Goal: Task Accomplishment & Management: Complete application form

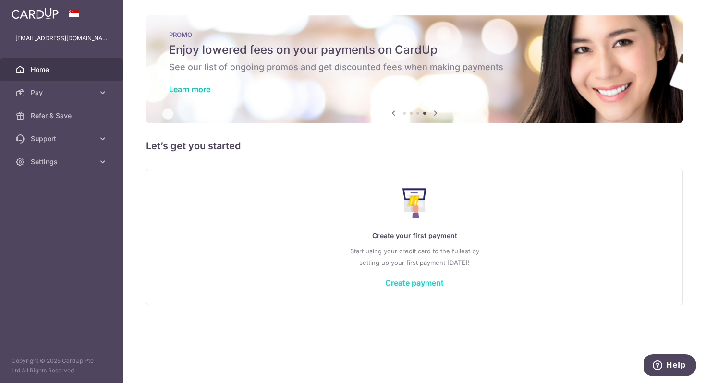
click at [436, 285] on link "Create payment" at bounding box center [414, 283] width 59 height 10
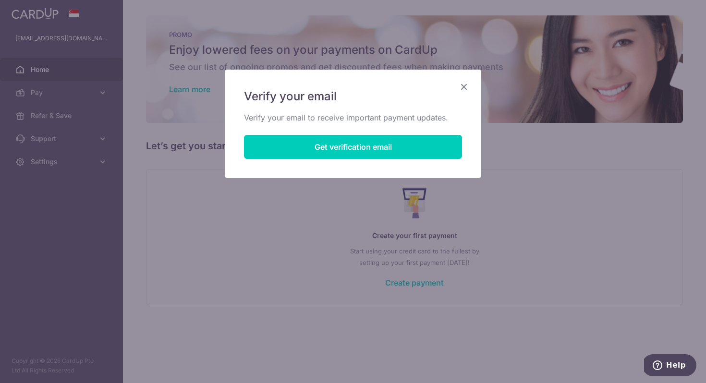
click at [461, 84] on icon "Close" at bounding box center [464, 87] width 12 height 12
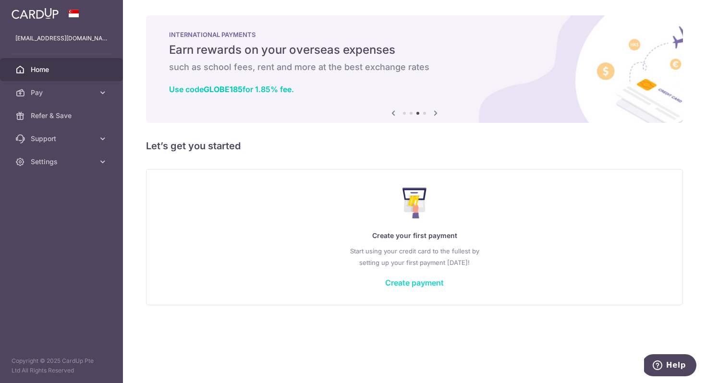
click at [424, 284] on link "Create payment" at bounding box center [414, 283] width 59 height 10
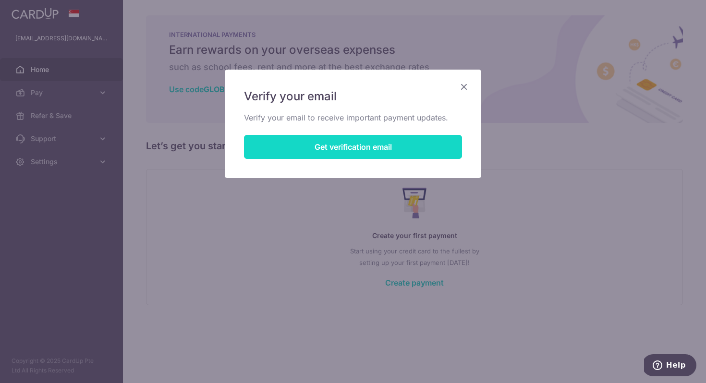
click at [402, 152] on button "Get verification email" at bounding box center [353, 147] width 218 height 24
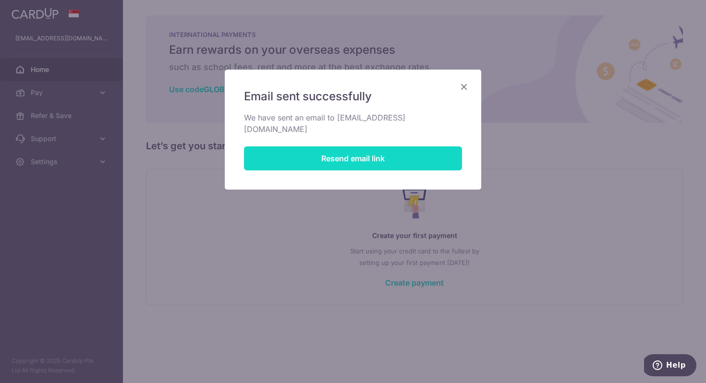
click at [374, 146] on button "Resend email link" at bounding box center [353, 158] width 218 height 24
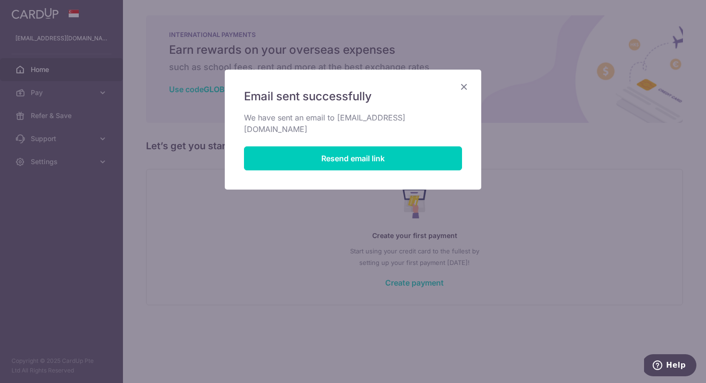
click at [465, 87] on icon "Close" at bounding box center [464, 87] width 12 height 12
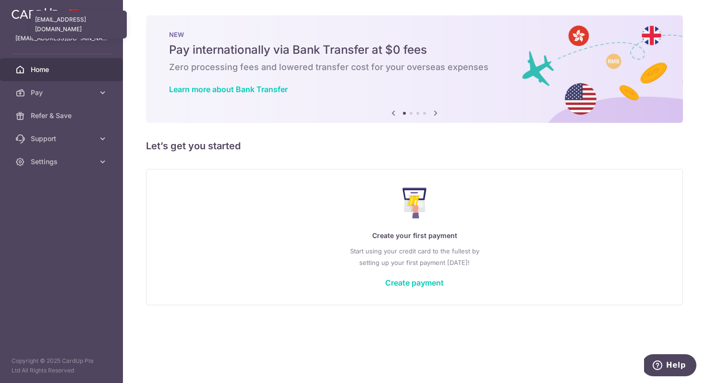
click at [54, 35] on p "118joey@gmail.com" at bounding box center [61, 39] width 92 height 10
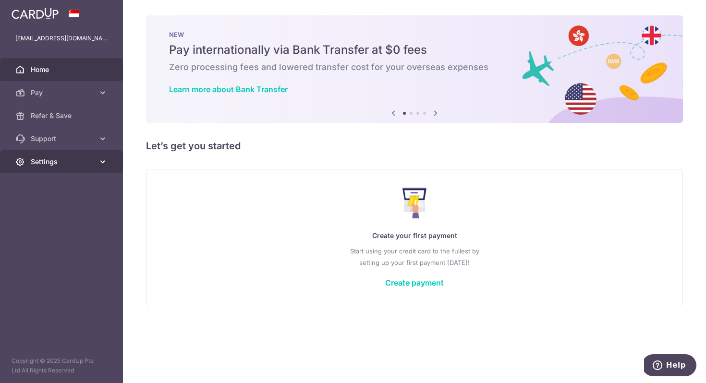
click at [79, 173] on link "Settings" at bounding box center [61, 161] width 123 height 23
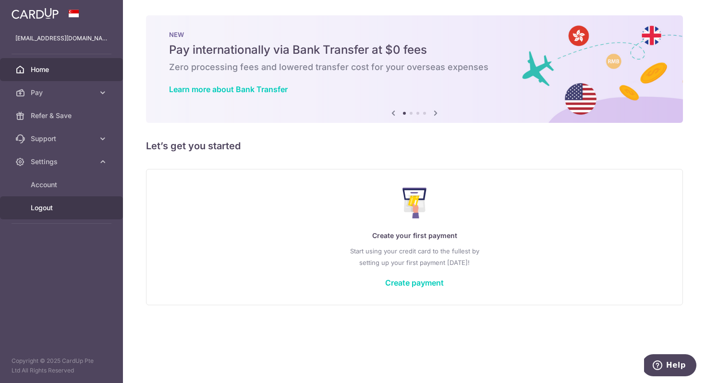
click at [68, 205] on span "Logout" at bounding box center [62, 208] width 63 height 10
click at [427, 288] on div "Create your first payment Start using your credit card to the fullest by settin…" at bounding box center [414, 237] width 513 height 114
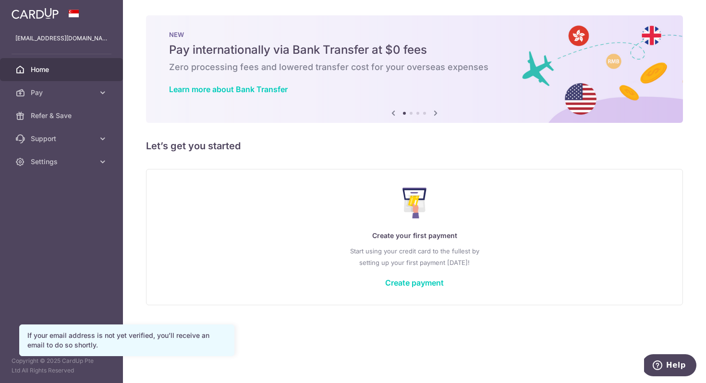
click at [430, 289] on div "Create your first payment Start using your credit card to the fullest by settin…" at bounding box center [414, 237] width 513 height 114
click at [429, 283] on link "Create payment" at bounding box center [414, 283] width 59 height 10
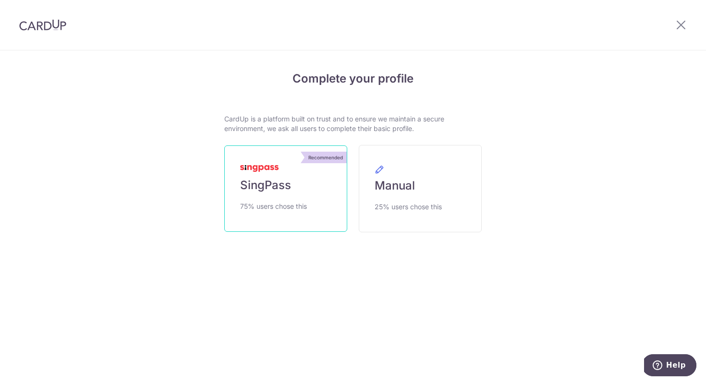
click at [264, 184] on span "SingPass" at bounding box center [265, 185] width 51 height 15
click at [548, 122] on div "Complete your profile CardUp is a platform built on trust and to ensure we main…" at bounding box center [353, 177] width 552 height 253
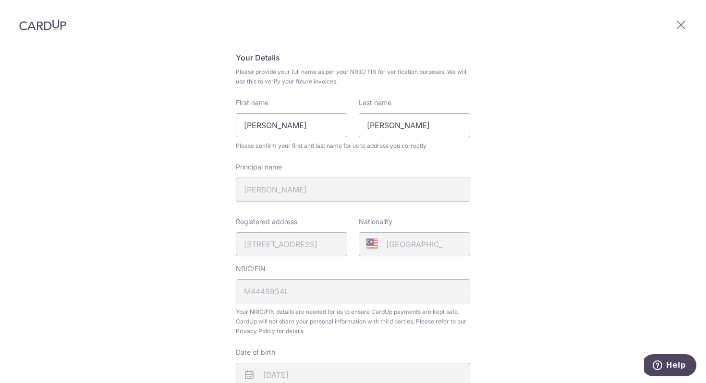
scroll to position [74, 0]
drag, startPoint x: 298, startPoint y: 75, endPoint x: 334, endPoint y: 83, distance: 37.3
click at [333, 83] on span "Please provide your full name as per your NRIC/ FIN for verification purposes. …" at bounding box center [353, 77] width 234 height 19
click at [336, 84] on span "Please provide your full name as per your NRIC/ FIN for verification purposes. …" at bounding box center [353, 77] width 234 height 19
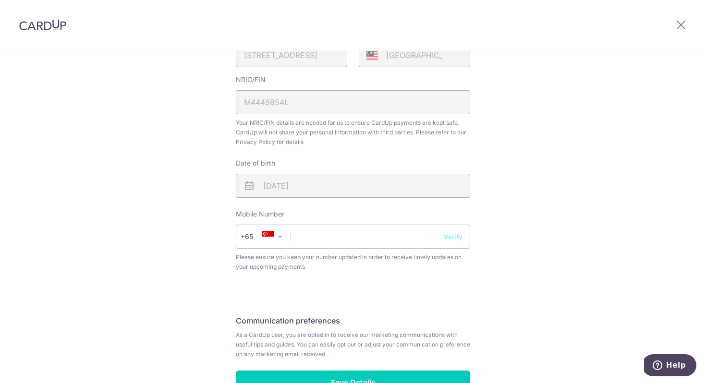
scroll to position [328, 0]
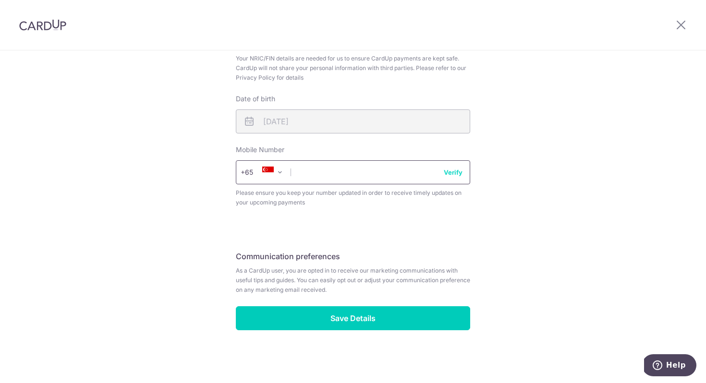
click at [359, 172] on input "text" at bounding box center [353, 172] width 234 height 24
type input "96216136"
click at [367, 247] on fieldset "Communication preferences As a CardUp user, you are opted in to receive our mar…" at bounding box center [353, 276] width 234 height 60
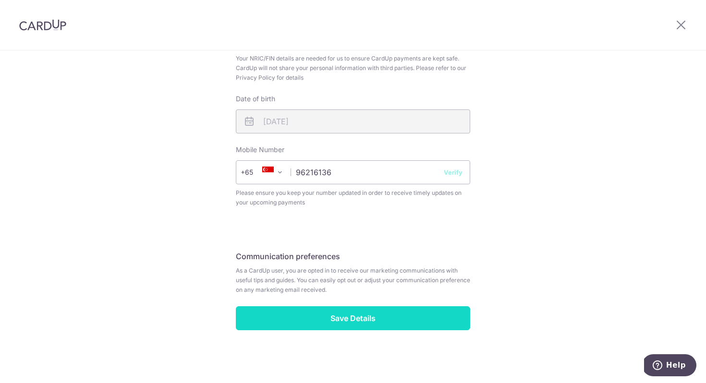
click at [361, 326] on input "Save Details" at bounding box center [353, 318] width 234 height 24
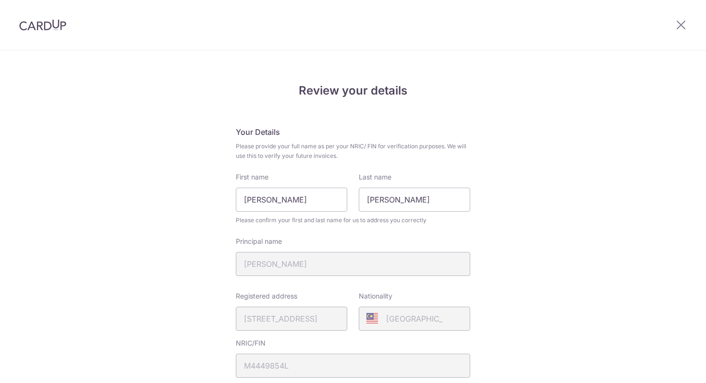
scroll to position [331, 0]
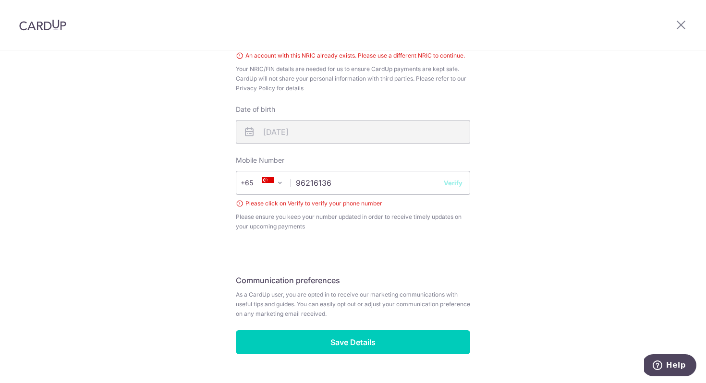
click at [446, 187] on button "Verify" at bounding box center [453, 183] width 19 height 10
click at [447, 184] on button "Verify" at bounding box center [453, 183] width 19 height 10
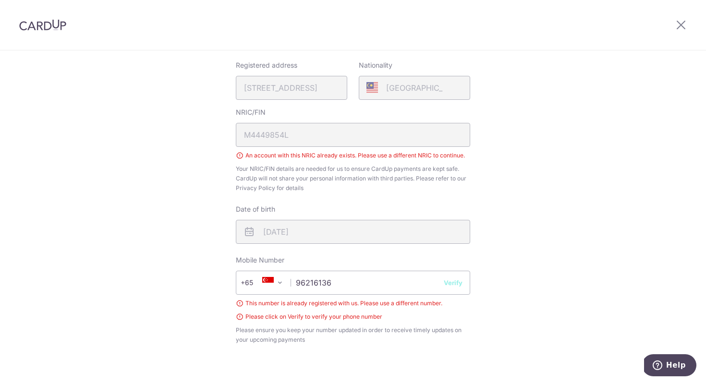
scroll to position [0, 0]
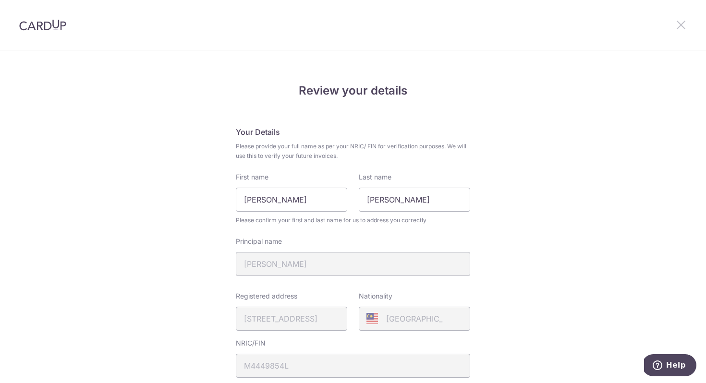
click at [680, 29] on icon at bounding box center [681, 25] width 12 height 12
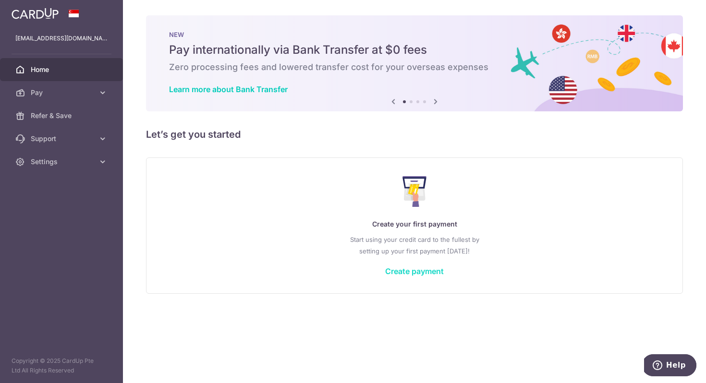
click at [418, 269] on link "Create payment" at bounding box center [414, 271] width 59 height 10
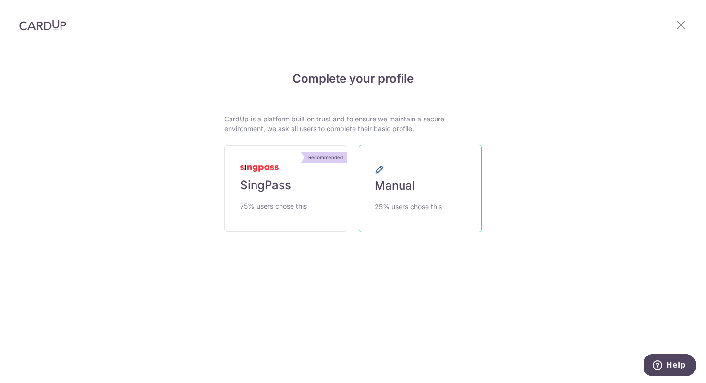
click at [405, 203] on span "25% users chose this" at bounding box center [407, 207] width 67 height 12
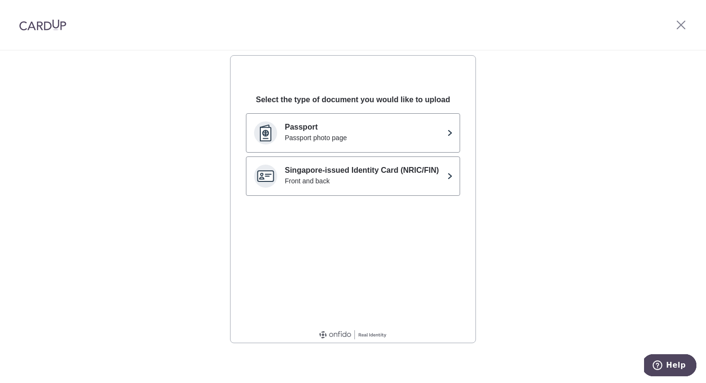
scroll to position [1, 0]
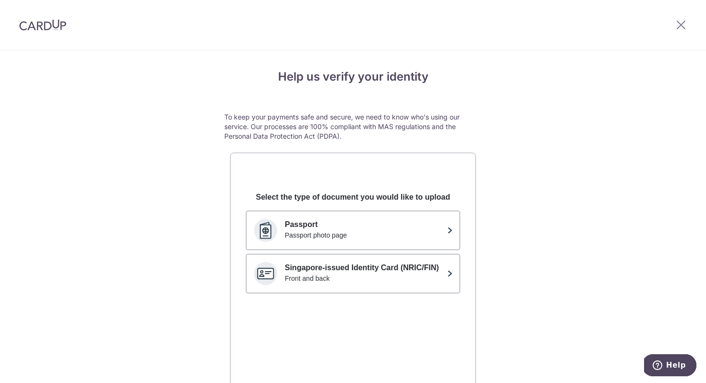
click at [464, 183] on div "Select the type of document you would like to upload Passport Passport photo pa…" at bounding box center [352, 298] width 245 height 245
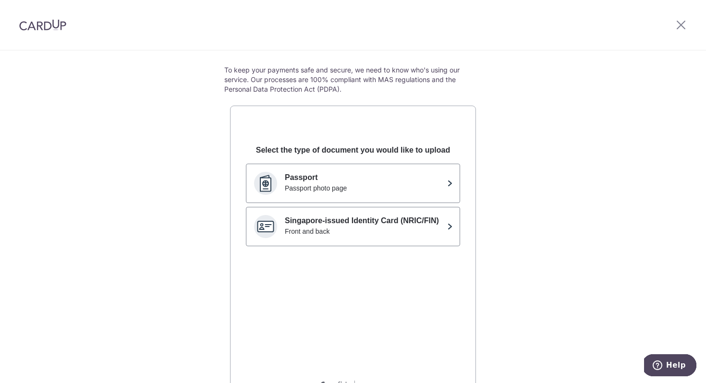
scroll to position [47, 0]
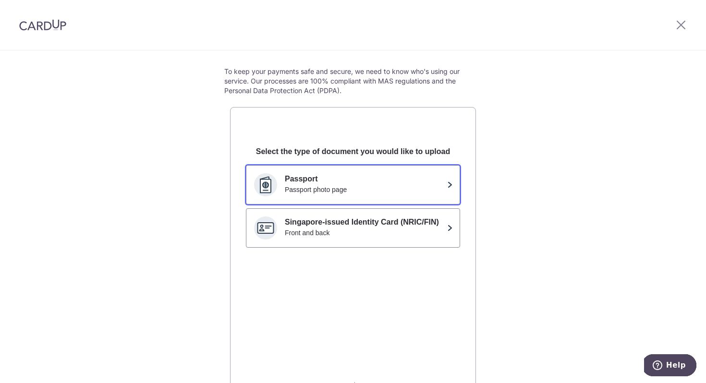
click at [429, 180] on p "Passport" at bounding box center [364, 179] width 158 height 12
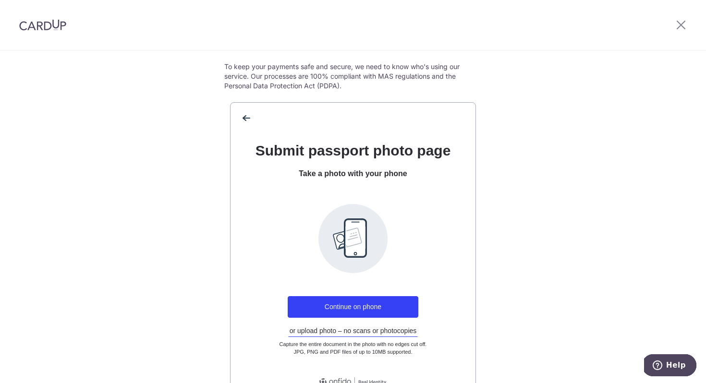
scroll to position [88, 0]
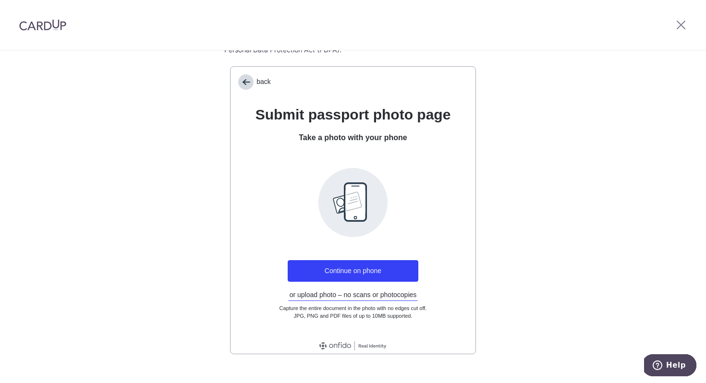
click at [238, 78] on span "back" at bounding box center [245, 81] width 15 height 15
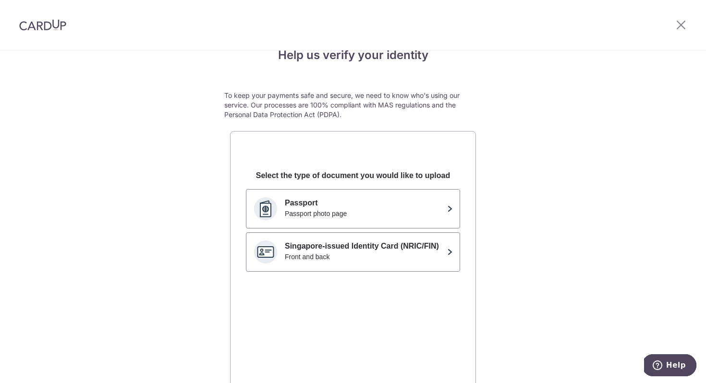
scroll to position [0, 0]
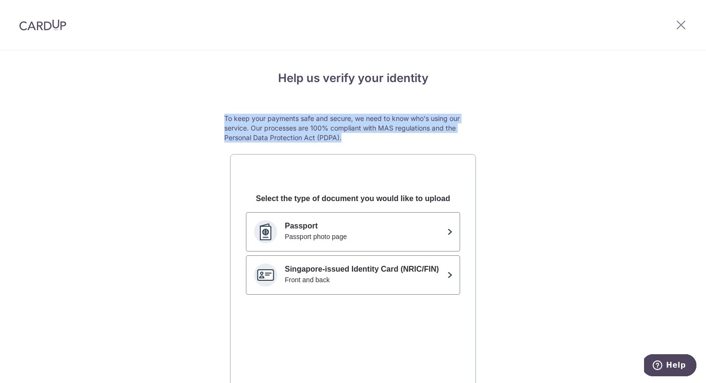
drag, startPoint x: 212, startPoint y: 114, endPoint x: 374, endPoint y: 141, distance: 163.6
click at [373, 141] on div "Help us verify your identity To keep your payments safe and secure, we need to …" at bounding box center [353, 268] width 706 height 437
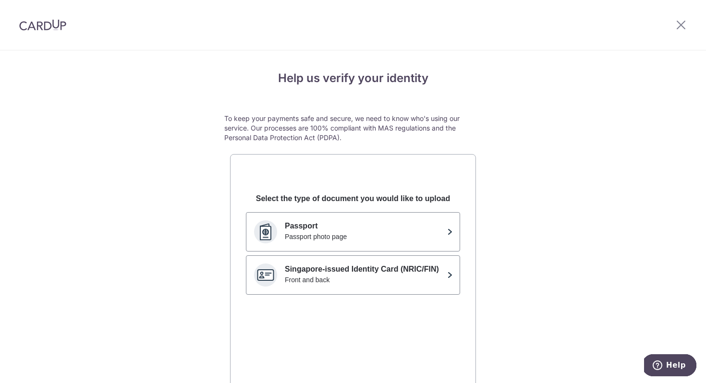
click at [375, 143] on div "Help us verify your identity To keep your payments safe and secure, we need to …" at bounding box center [352, 256] width 257 height 373
click at [389, 229] on p "Passport" at bounding box center [364, 226] width 158 height 12
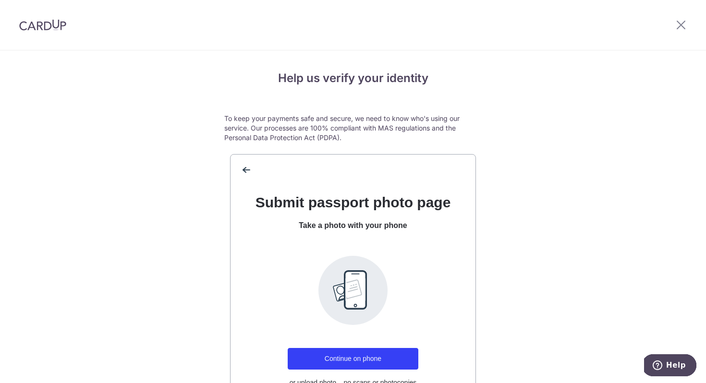
scroll to position [104, 0]
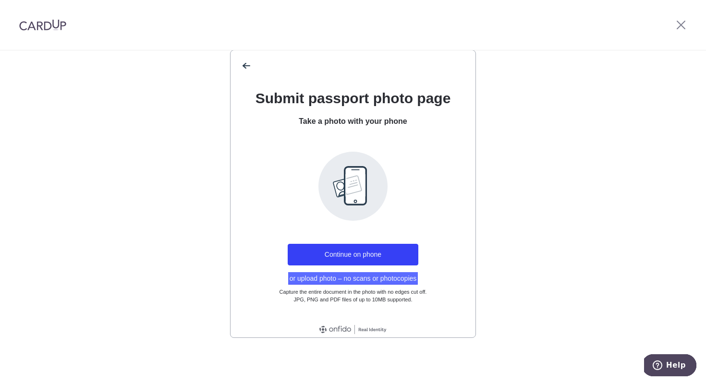
click at [372, 282] on button "or upload photo – no scans or photocopies" at bounding box center [353, 278] width 130 height 12
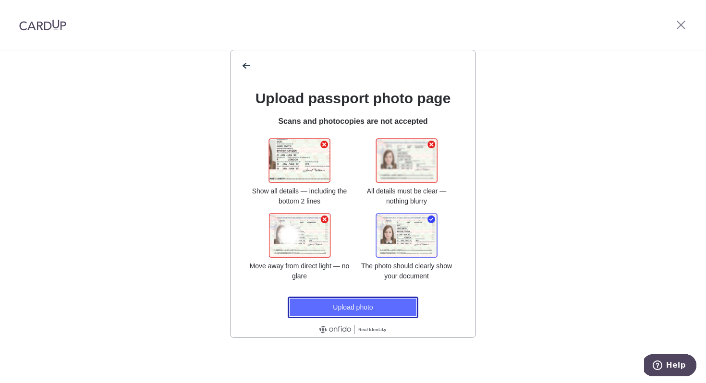
click at [369, 302] on button "Upload photo" at bounding box center [353, 308] width 131 height 22
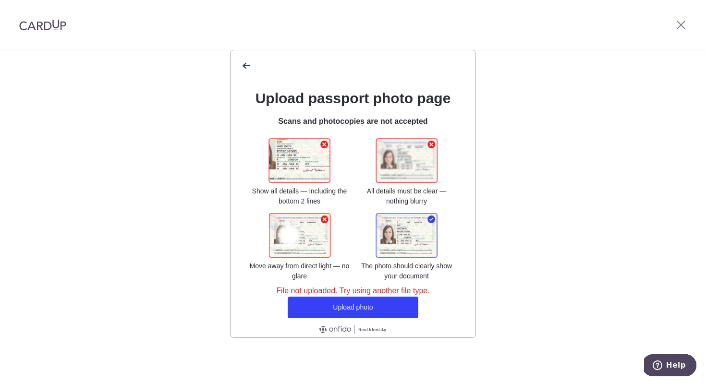
click at [243, 54] on div "back" at bounding box center [352, 61] width 245 height 23
click at [245, 58] on div "back" at bounding box center [352, 61] width 245 height 23
click at [244, 63] on span "back" at bounding box center [245, 65] width 15 height 15
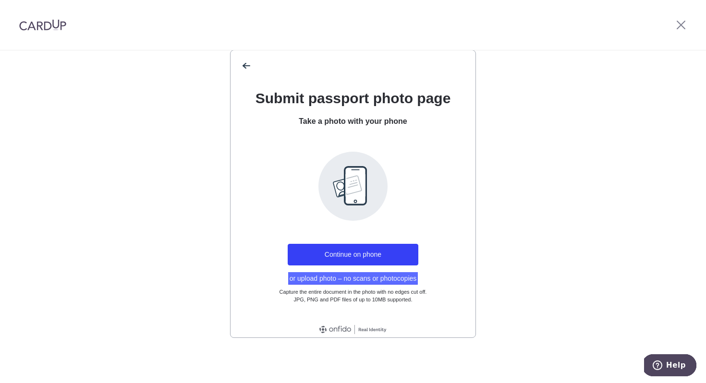
click at [320, 277] on button "or upload photo – no scans or photocopies" at bounding box center [353, 278] width 130 height 12
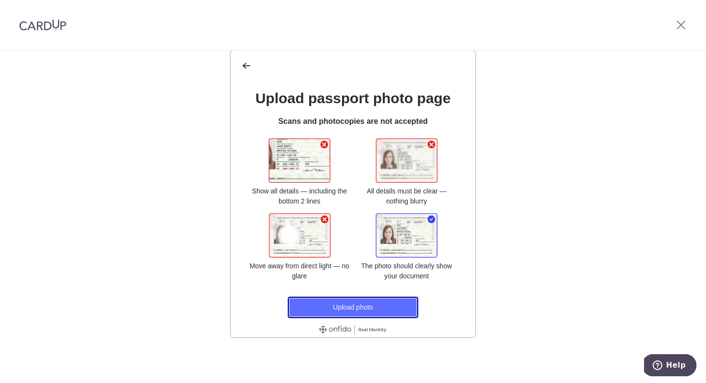
click at [355, 307] on button "Upload photo" at bounding box center [353, 308] width 131 height 22
click at [393, 313] on button "Upload photo" at bounding box center [353, 308] width 131 height 22
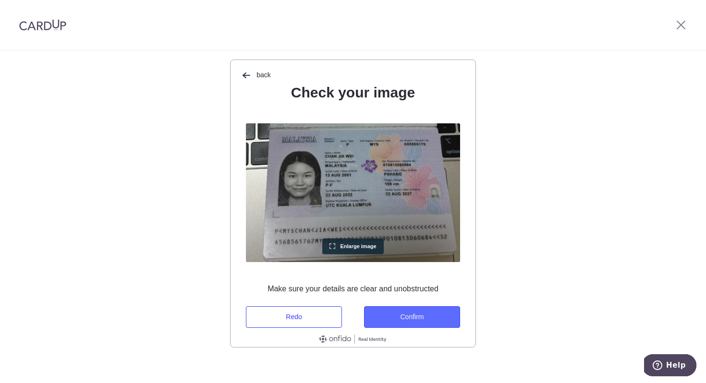
scroll to position [90, 0]
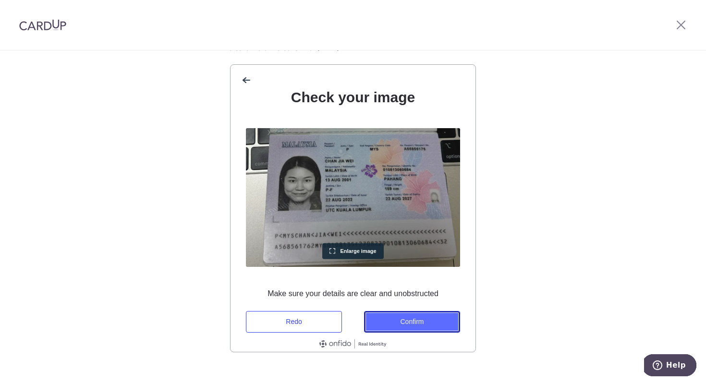
click at [395, 326] on button "Confirm" at bounding box center [412, 322] width 96 height 22
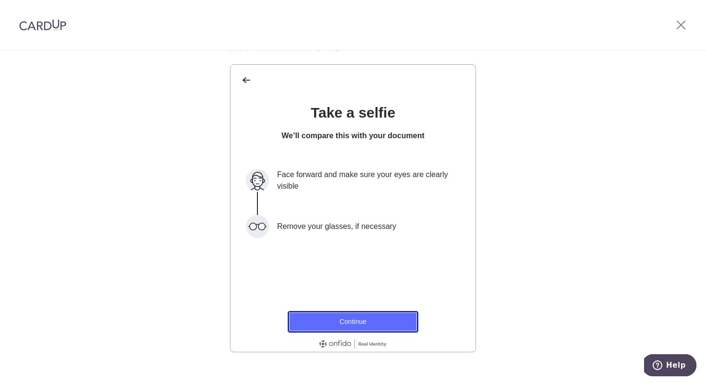
click at [377, 326] on button "Continue" at bounding box center [353, 322] width 131 height 22
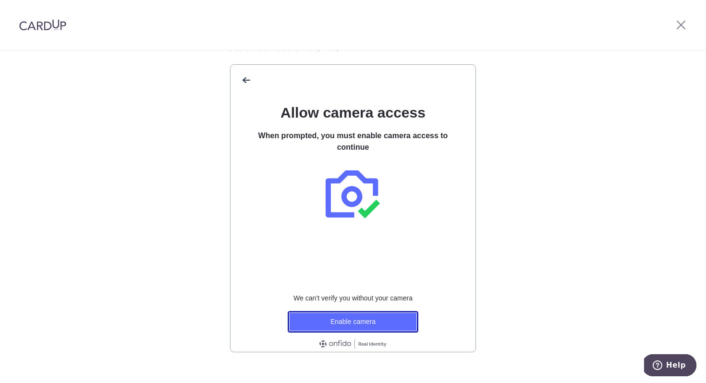
click at [398, 326] on button "Enable camera" at bounding box center [353, 322] width 131 height 22
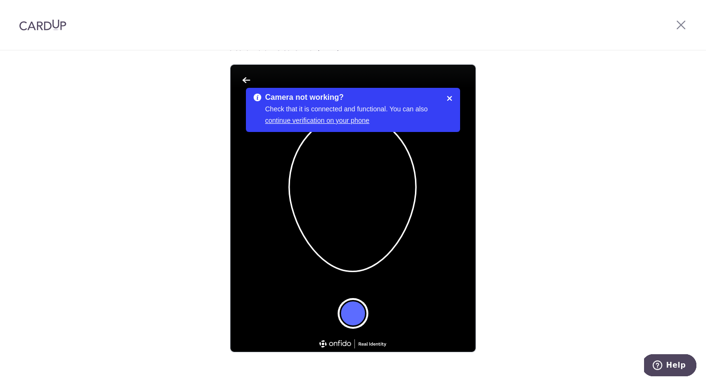
click at [345, 319] on button "Take a photo" at bounding box center [352, 313] width 27 height 27
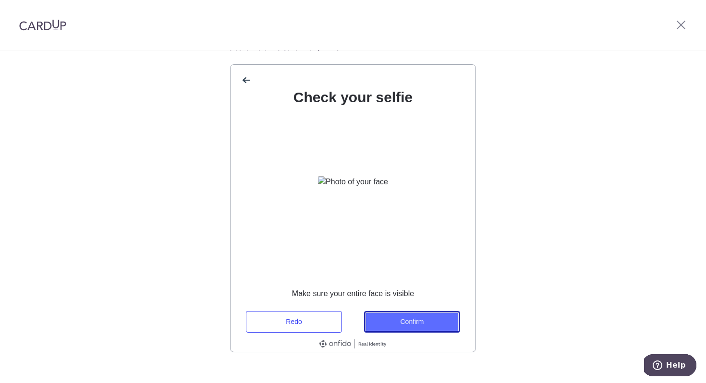
click at [412, 322] on button "Confirm" at bounding box center [412, 322] width 96 height 22
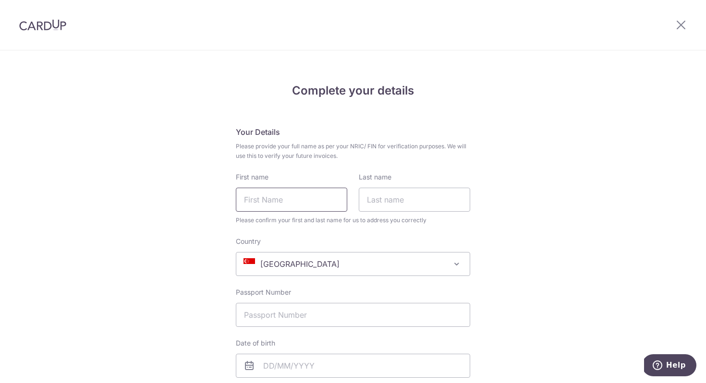
click at [303, 197] on input "First name" at bounding box center [291, 200] width 111 height 24
type input "[PERSON_NAME]"
click at [425, 201] on input "Last name" at bounding box center [414, 200] width 111 height 24
type input "[PERSON_NAME]"
click at [271, 314] on input "Passport Number" at bounding box center [353, 315] width 234 height 24
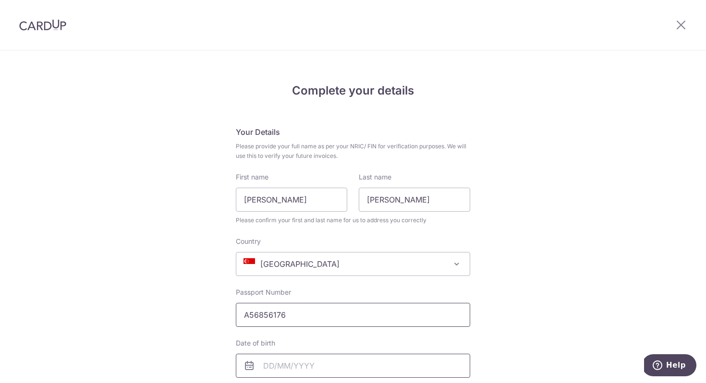
scroll to position [35, 0]
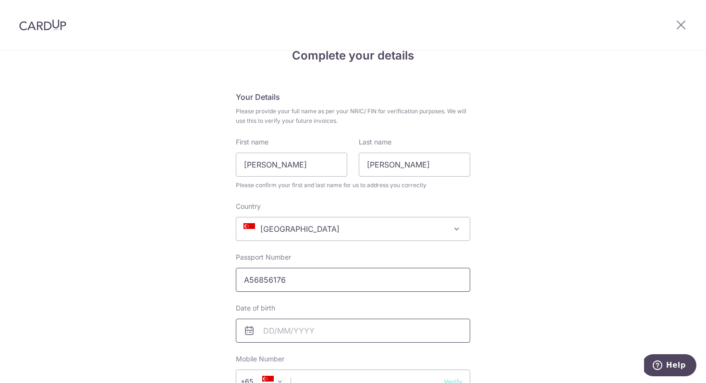
type input "A56856176"
click at [328, 341] on input "text" at bounding box center [353, 331] width 234 height 24
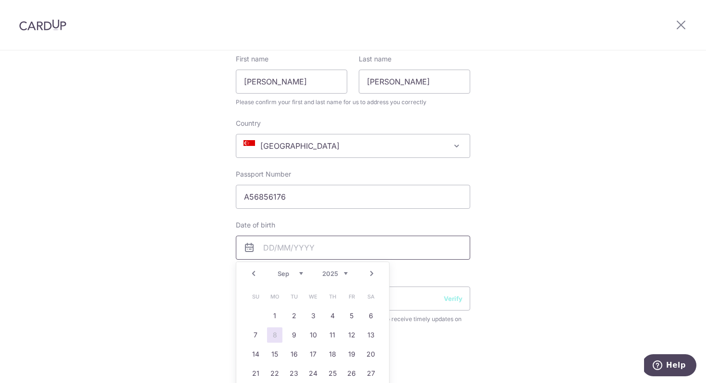
scroll to position [122, 0]
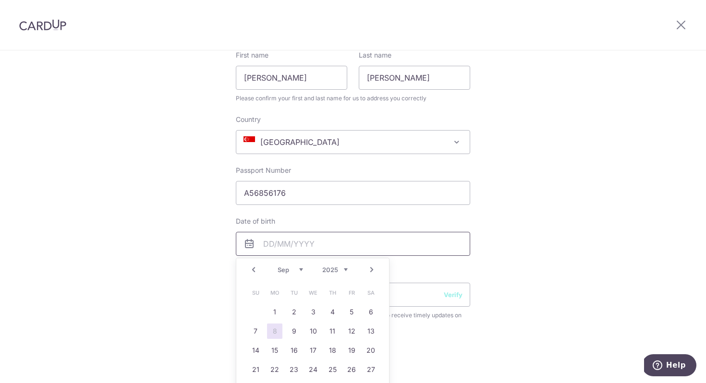
type input "13/08/2001"
click at [549, 243] on div "Complete your details Your Details Please provide your full name as per your NR…" at bounding box center [353, 362] width 706 height 867
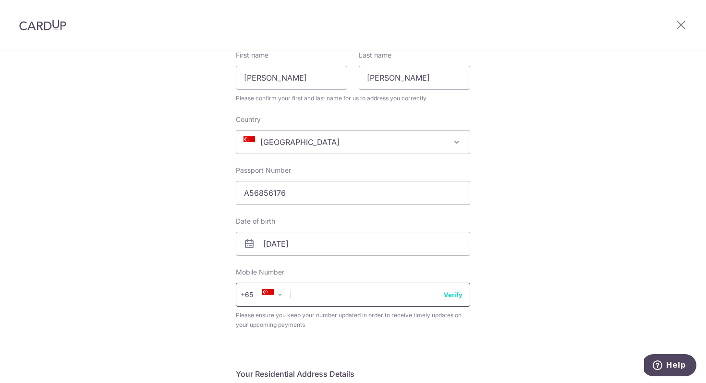
click at [331, 305] on input "text" at bounding box center [353, 295] width 234 height 24
click at [390, 298] on input "text" at bounding box center [353, 295] width 234 height 24
drag, startPoint x: 427, startPoint y: 321, endPoint x: 446, endPoint y: 312, distance: 20.4
click at [428, 321] on span "Please ensure you keep your number updated in order to receive timely updates o…" at bounding box center [353, 320] width 234 height 19
click at [457, 298] on button "Verify" at bounding box center [453, 295] width 19 height 10
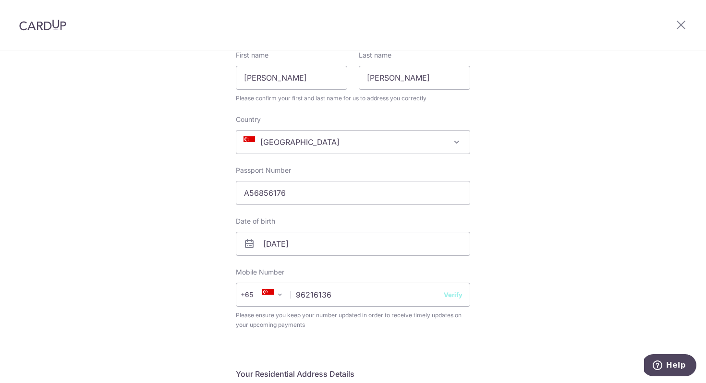
click at [505, 287] on div "Complete your details Your Details Please provide your full name as per your NR…" at bounding box center [353, 362] width 706 height 867
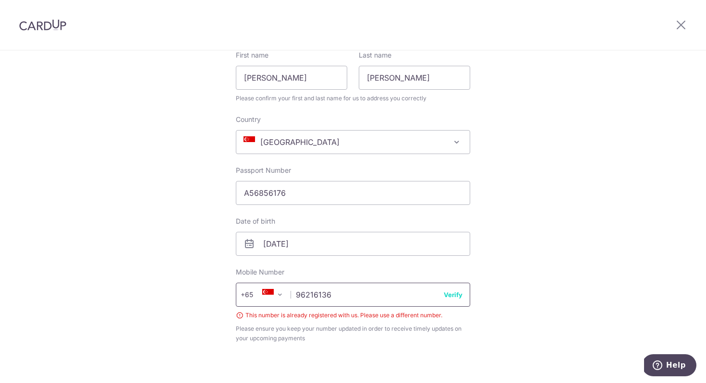
click at [354, 289] on input "96216136" at bounding box center [353, 295] width 234 height 24
drag, startPoint x: 339, startPoint y: 289, endPoint x: 293, endPoint y: 294, distance: 46.4
click at [293, 294] on input "96216136" at bounding box center [353, 295] width 234 height 24
click at [333, 296] on input "96216136" at bounding box center [353, 295] width 234 height 24
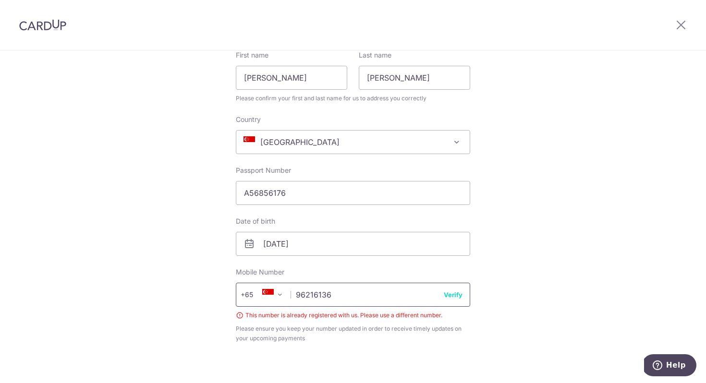
click at [321, 296] on input "96216136" at bounding box center [353, 295] width 234 height 24
click at [460, 293] on input "82188307" at bounding box center [353, 295] width 234 height 24
type input "82188307"
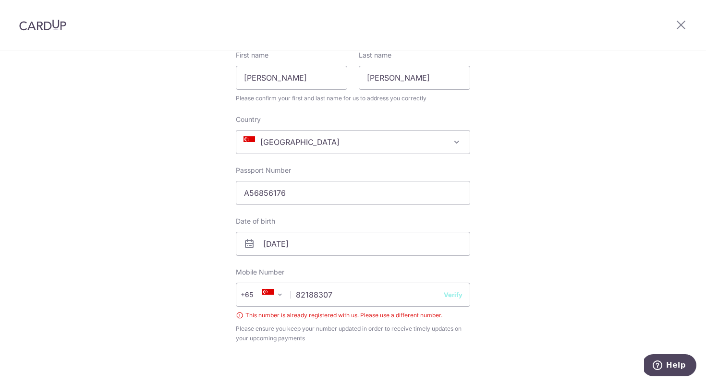
click at [457, 296] on button "Verify" at bounding box center [453, 295] width 19 height 10
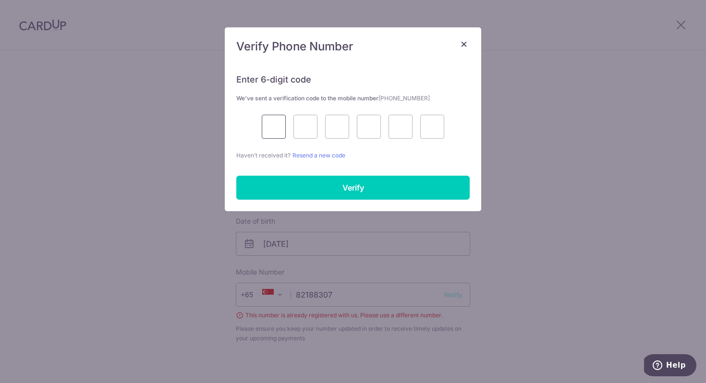
click at [274, 132] on input "text" at bounding box center [274, 127] width 24 height 24
type input "4"
type input "9"
type input "7"
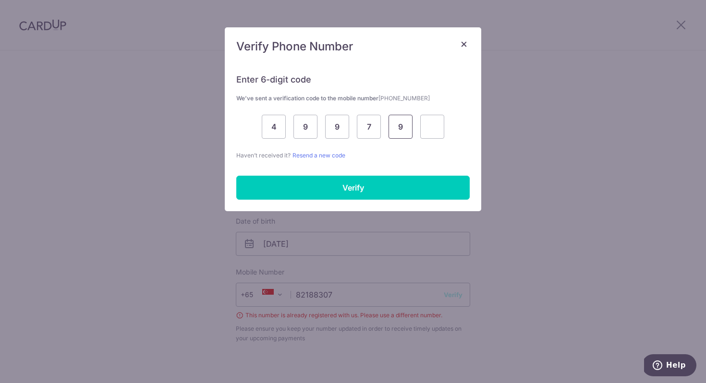
type input "9"
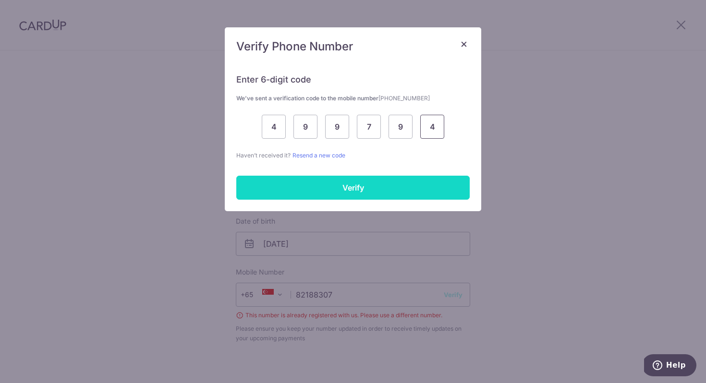
type input "4"
drag, startPoint x: 387, startPoint y: 184, endPoint x: 395, endPoint y: 179, distance: 9.3
click at [388, 184] on input "Verify" at bounding box center [352, 188] width 233 height 24
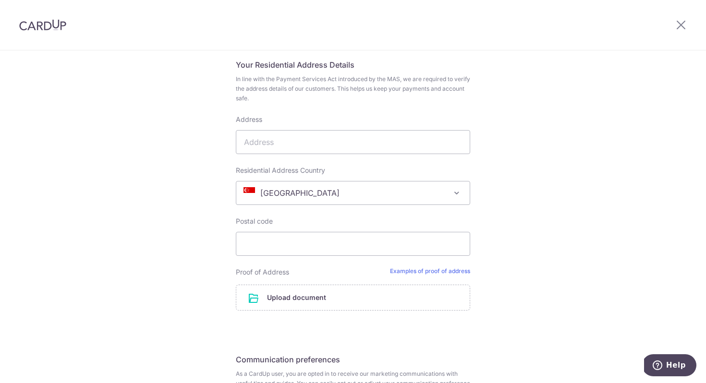
scroll to position [444, 0]
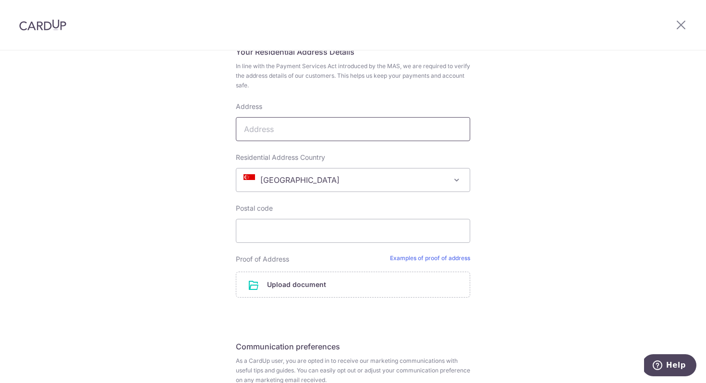
click at [312, 124] on input "Address" at bounding box center [353, 129] width 234 height 24
click at [315, 251] on fieldset "Your Residential Address Details In line with the Payment Services Act introduc…" at bounding box center [353, 177] width 234 height 263
click at [440, 123] on input "714, ANG MO KIO AVENUE 6, 07, 4018, SINGAPORE, 560714" at bounding box center [353, 129] width 234 height 24
click at [445, 124] on input "714, ANG MO KIO AVENUE 6, 07, 4018, SINGAPORE, 560714" at bounding box center [353, 129] width 234 height 24
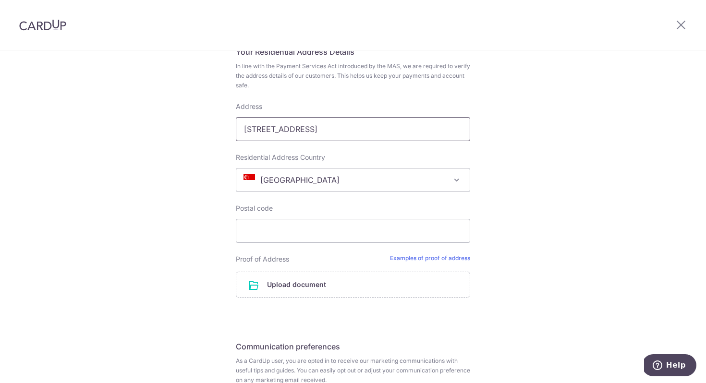
click at [447, 131] on input "714, ANG MO KIO AVENUE 6, 07, 4018, SINGAPORE, 560714" at bounding box center [353, 129] width 234 height 24
type input "714, ANG MO KIO AVENUE 6, 07, 4018, SINGAPORE,"
click at [375, 239] on input "Postal code" at bounding box center [353, 231] width 234 height 24
paste input "560714"
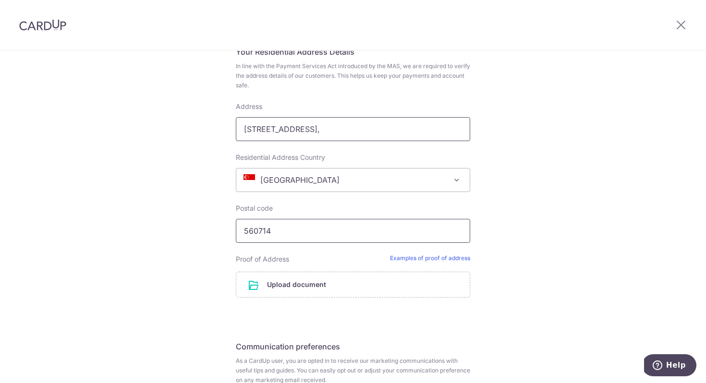
type input "560714"
click at [434, 128] on input "714, ANG MO KIO AVENUE 6, 07, 4018, SINGAPORE," at bounding box center [353, 129] width 234 height 24
type input "714, ANG MO KIO AVENUE 6, 07, 4018, SINGAPORE"
drag, startPoint x: 548, startPoint y: 279, endPoint x: 538, endPoint y: 281, distance: 9.9
click at [548, 279] on div "Complete your details Your Details Please provide your full name as per your NR…" at bounding box center [353, 40] width 706 height 867
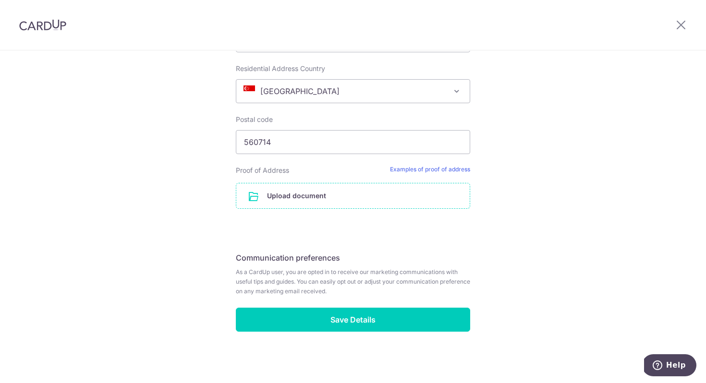
scroll to position [534, 0]
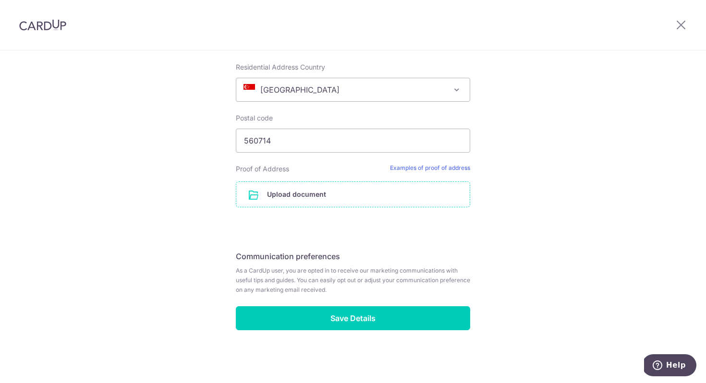
click at [322, 198] on input "file" at bounding box center [352, 194] width 233 height 25
drag, startPoint x: 500, startPoint y: 185, endPoint x: 474, endPoint y: 187, distance: 25.6
click at [375, 198] on input "file" at bounding box center [352, 194] width 233 height 25
click at [444, 204] on input "file" at bounding box center [352, 194] width 233 height 25
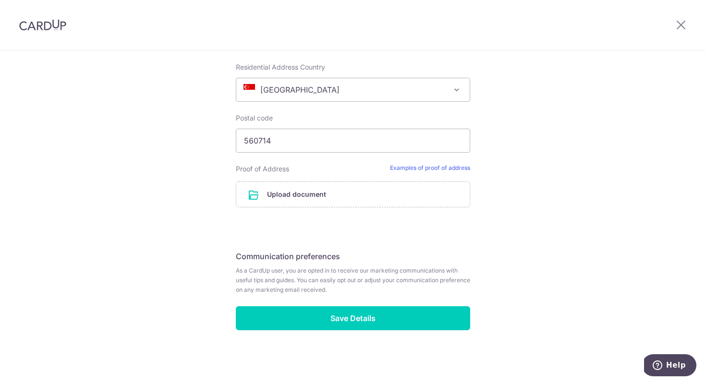
click at [334, 305] on fieldset "Communication preferences As a CardUp user, you are opted in to receive our mar…" at bounding box center [353, 276] width 234 height 60
click at [363, 178] on div "Proof of Address Examples of proof of address Upload document" at bounding box center [353, 185] width 234 height 43
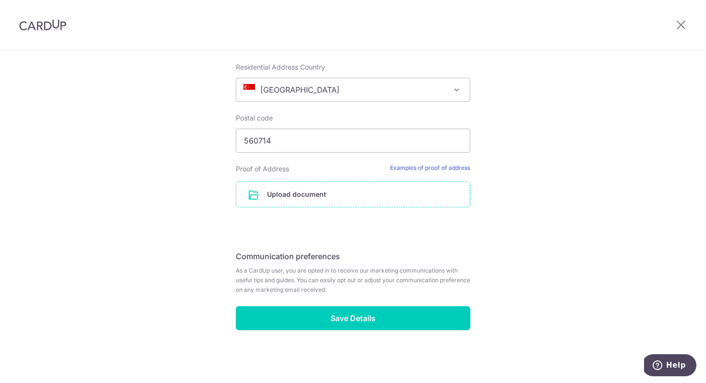
click at [364, 185] on input "file" at bounding box center [352, 194] width 233 height 25
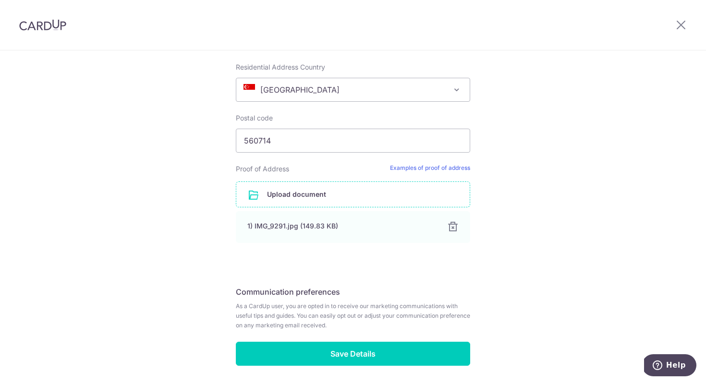
click at [402, 341] on fieldset "Communication preferences As a CardUp user, you are opted in to receive our mar…" at bounding box center [353, 311] width 234 height 60
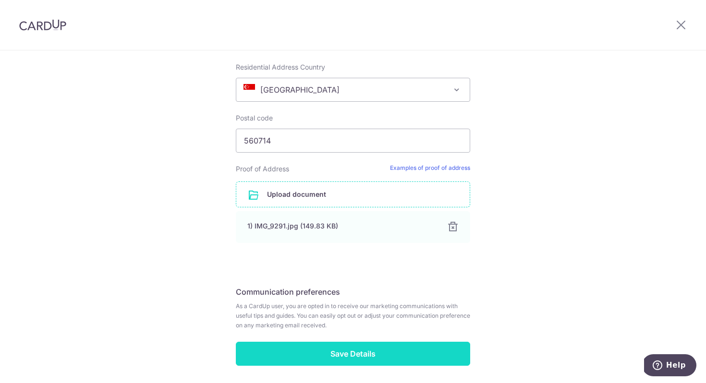
click at [403, 353] on input "Save Details" at bounding box center [353, 354] width 234 height 24
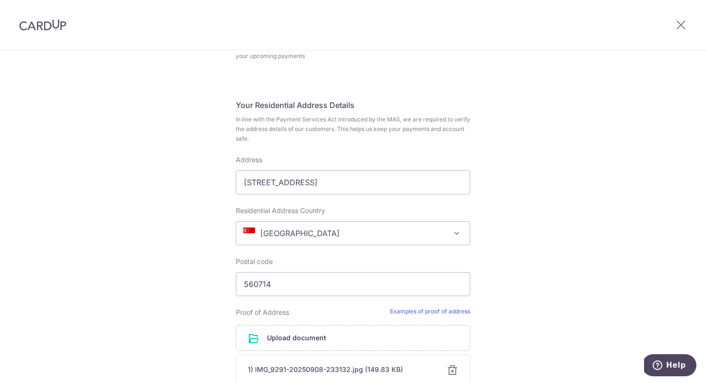
scroll to position [181, 0]
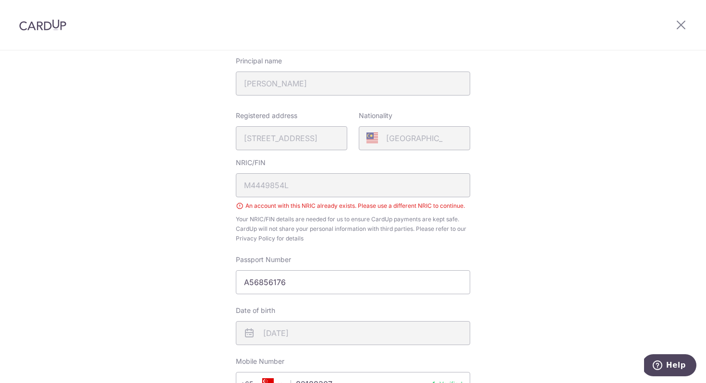
click at [338, 188] on div "NRIC/FIN M4449854L An account with this NRIC already exists. Please use a diffe…" at bounding box center [353, 200] width 234 height 85
click at [274, 188] on div "NRIC/FIN M4449854L An account with this NRIC already exists. Please use a diffe…" at bounding box center [353, 200] width 234 height 85
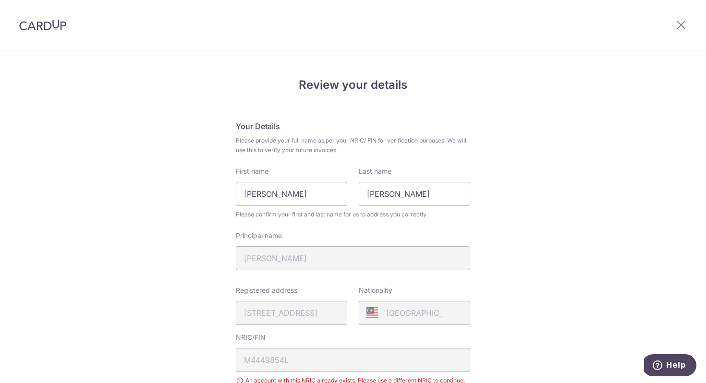
scroll to position [0, 0]
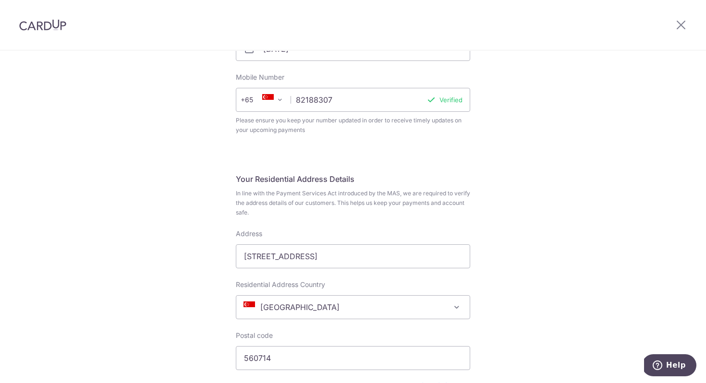
scroll to position [129, 0]
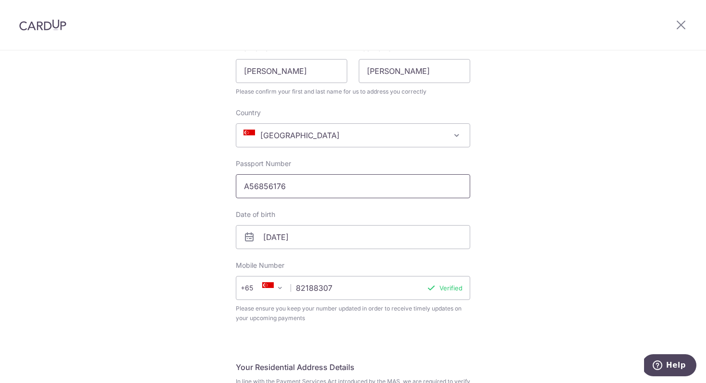
click at [308, 188] on input "A56856176" at bounding box center [353, 186] width 234 height 24
click at [198, 244] on div "Complete your details Your Details Please provide your full name as per your NR…" at bounding box center [353, 373] width 706 height 902
click at [525, 224] on div "Complete your details Your Details Please provide your full name as per your NR…" at bounding box center [353, 373] width 706 height 902
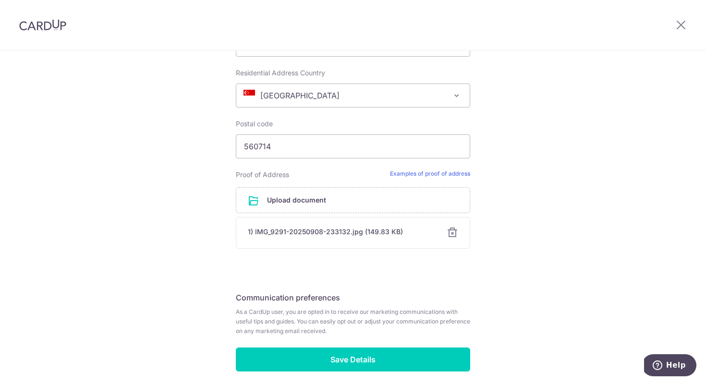
scroll to position [570, 0]
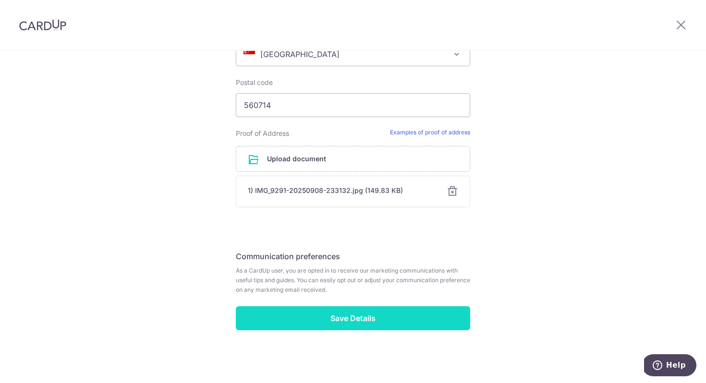
click at [372, 317] on input "Save Details" at bounding box center [353, 318] width 234 height 24
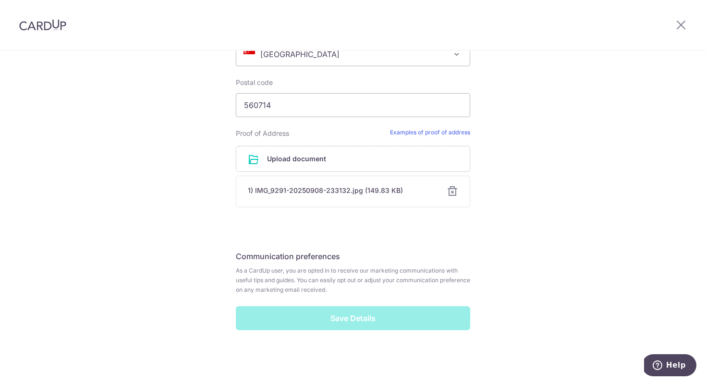
scroll to position [382, 0]
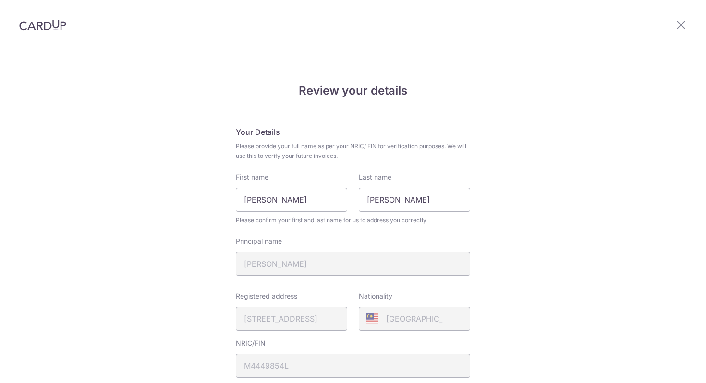
scroll to position [331, 0]
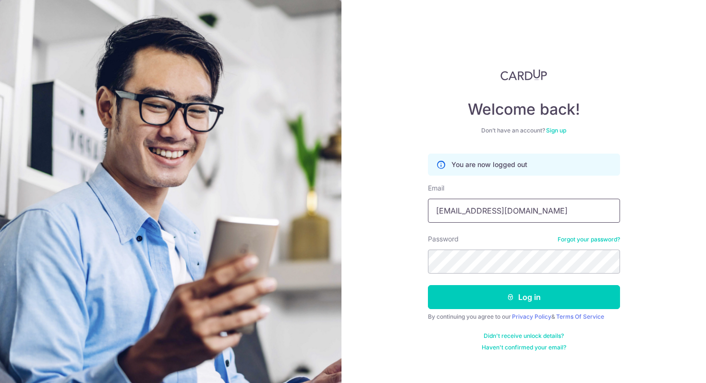
click at [479, 218] on input "[EMAIL_ADDRESS][DOMAIN_NAME]" at bounding box center [524, 211] width 192 height 24
type input "[EMAIL_ADDRESS][DOMAIN_NAME]"
click at [386, 243] on div "Welcome back! Don’t have an account? Sign up You are now logged out Email [EMAI…" at bounding box center [523, 191] width 364 height 383
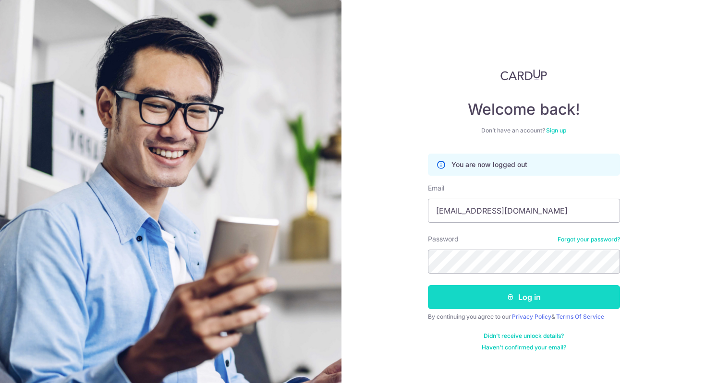
click at [508, 298] on icon "submit" at bounding box center [511, 297] width 8 height 8
